Goal: Information Seeking & Learning: Learn about a topic

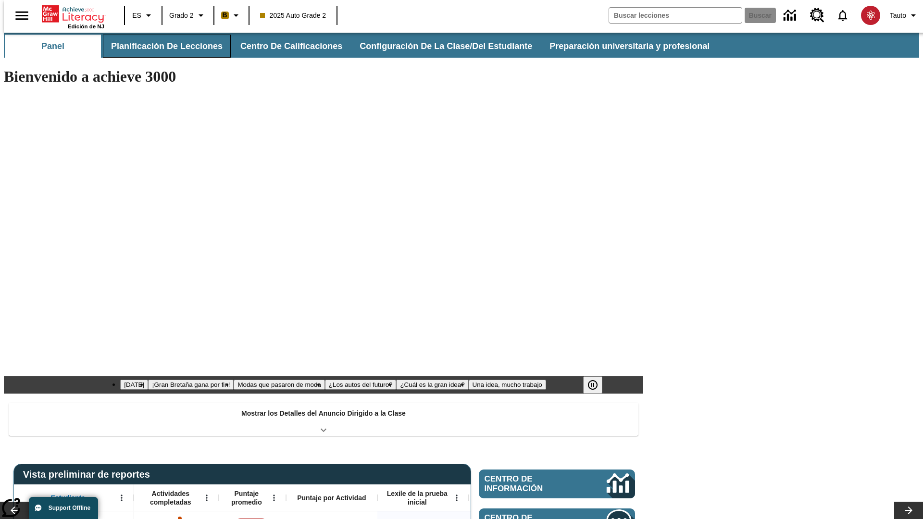
click at [161, 46] on button "Planificación de lecciones" at bounding box center [167, 46] width 128 height 23
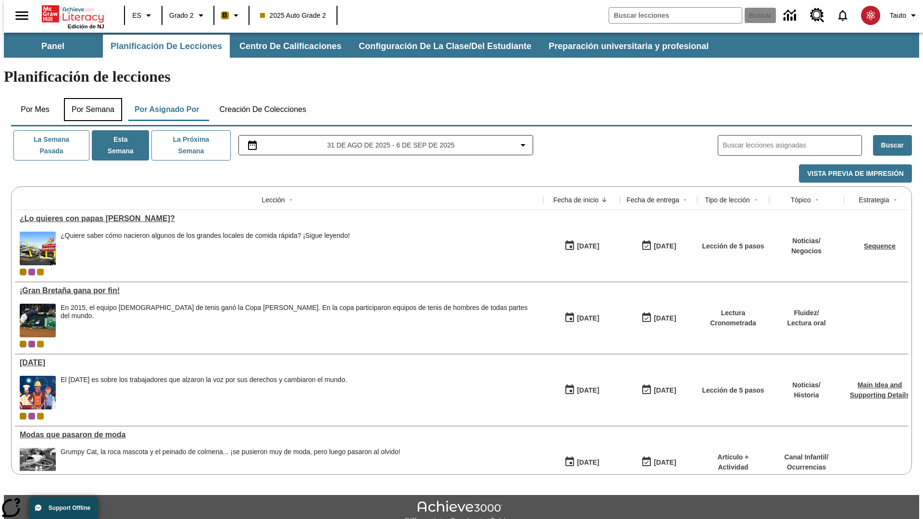
click at [90, 98] on button "Por semana" at bounding box center [93, 109] width 58 height 23
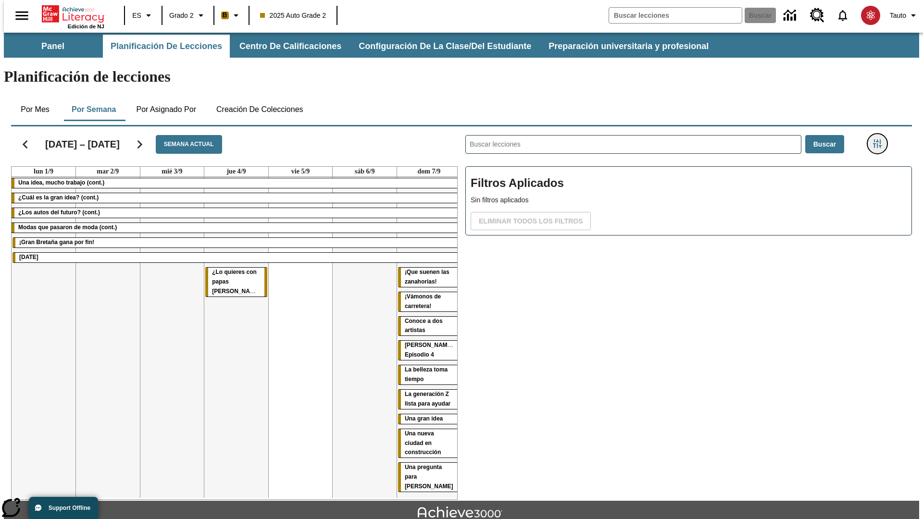
click at [880, 139] on icon "Menú lateral de filtros" at bounding box center [877, 143] width 9 height 9
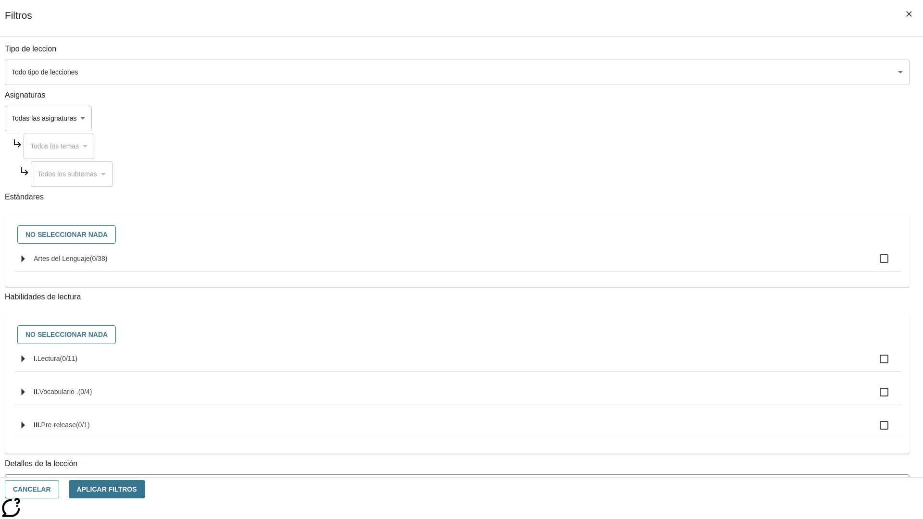
click at [692, 434] on body "Saltar al contenido principal Edición de NJ ES Grado 2 B 2025 Auto Grade 2 Busc…" at bounding box center [461, 298] width 915 height 530
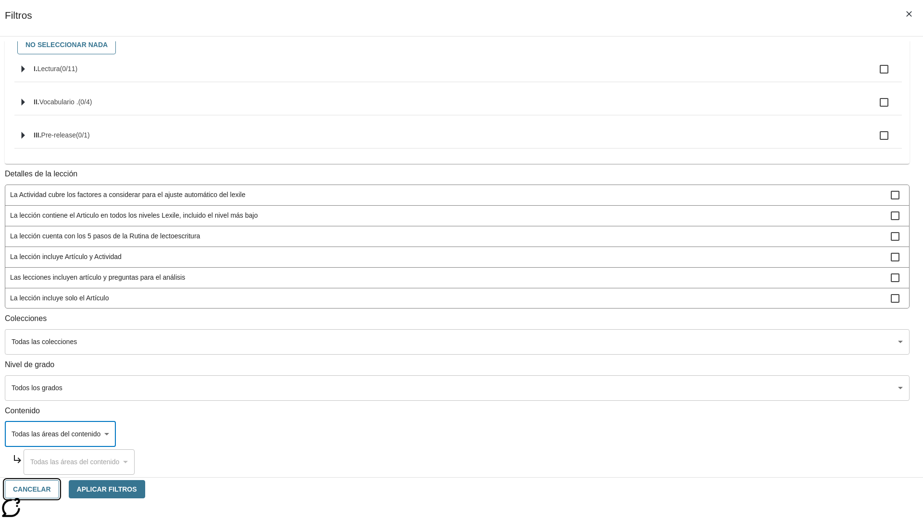
click at [59, 489] on button "Cancelar" at bounding box center [32, 489] width 54 height 19
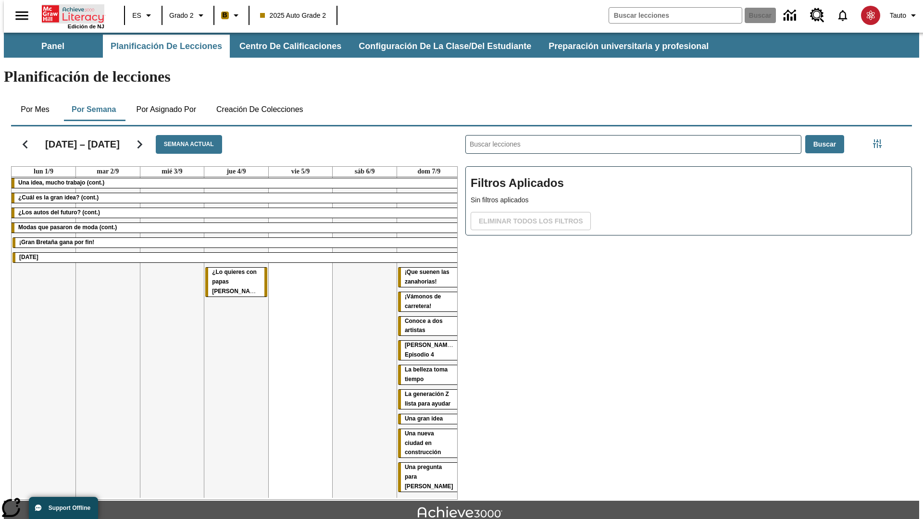
click at [69, 13] on icon "Portada" at bounding box center [74, 13] width 64 height 19
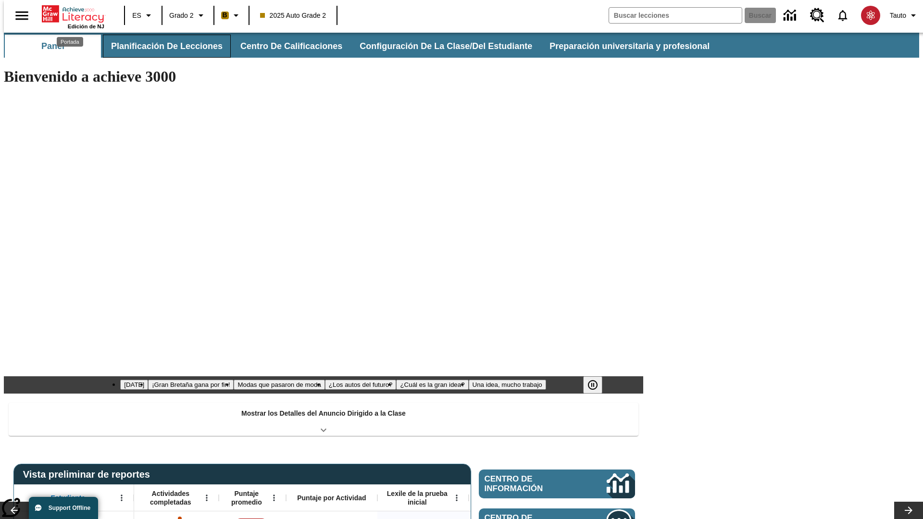
click at [161, 46] on button "Planificación de lecciones" at bounding box center [167, 46] width 128 height 23
